Goal: Task Accomplishment & Management: Manage account settings

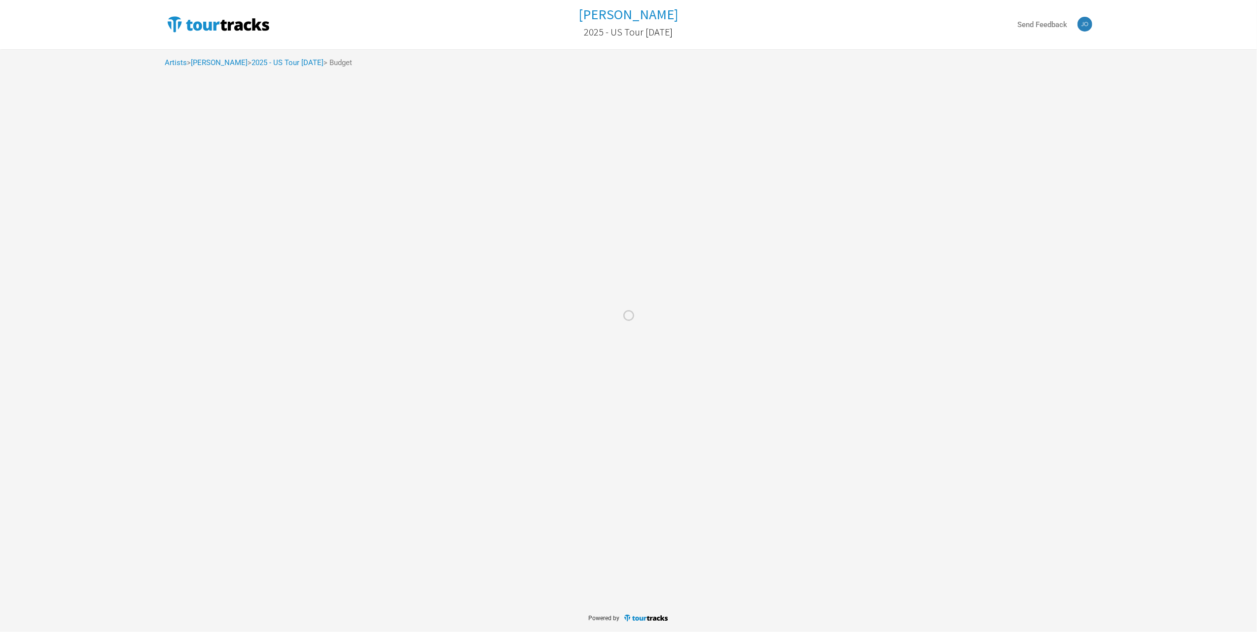
select select "% of Gross"
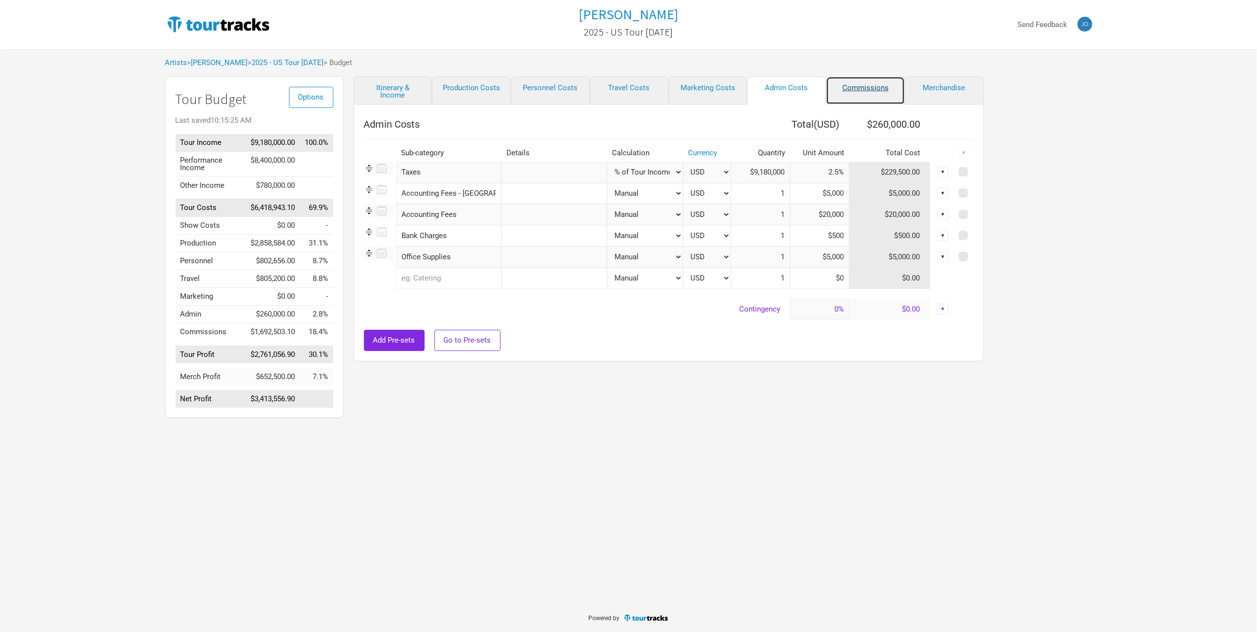
click at [857, 80] on link "Commissions" at bounding box center [865, 90] width 79 height 28
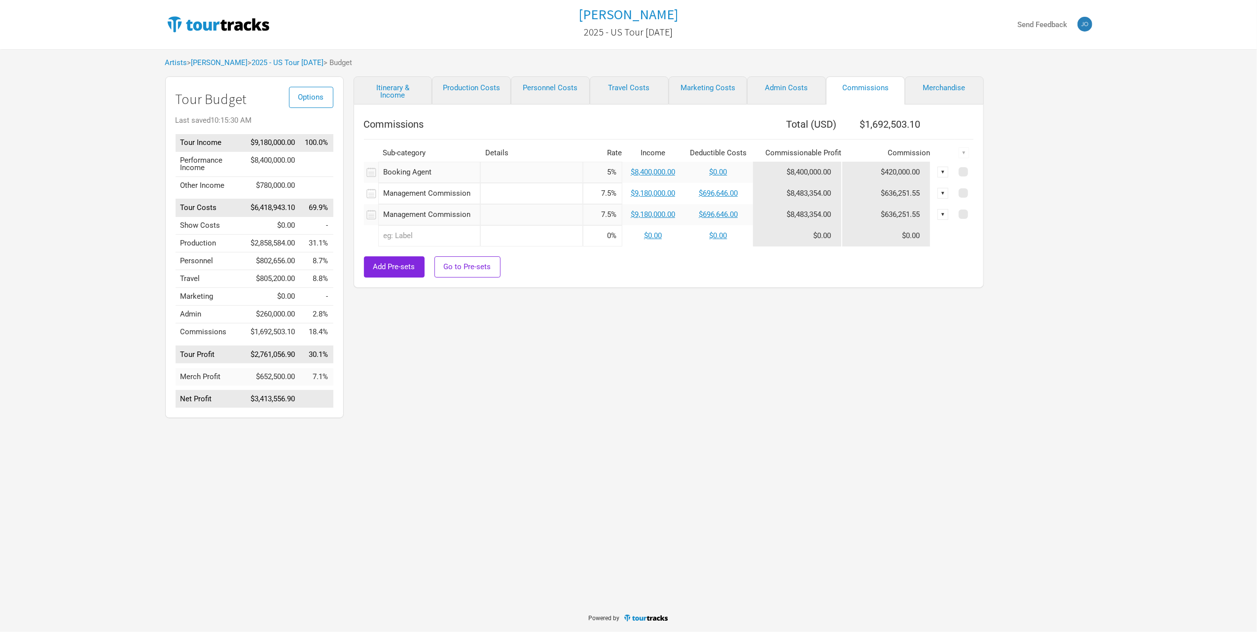
click at [480, 412] on div "Itinerary & Income Production Costs Personnel Costs Travel Costs Marketing Cost…" at bounding box center [659, 249] width 630 height 347
